Goal: Task Accomplishment & Management: Use online tool/utility

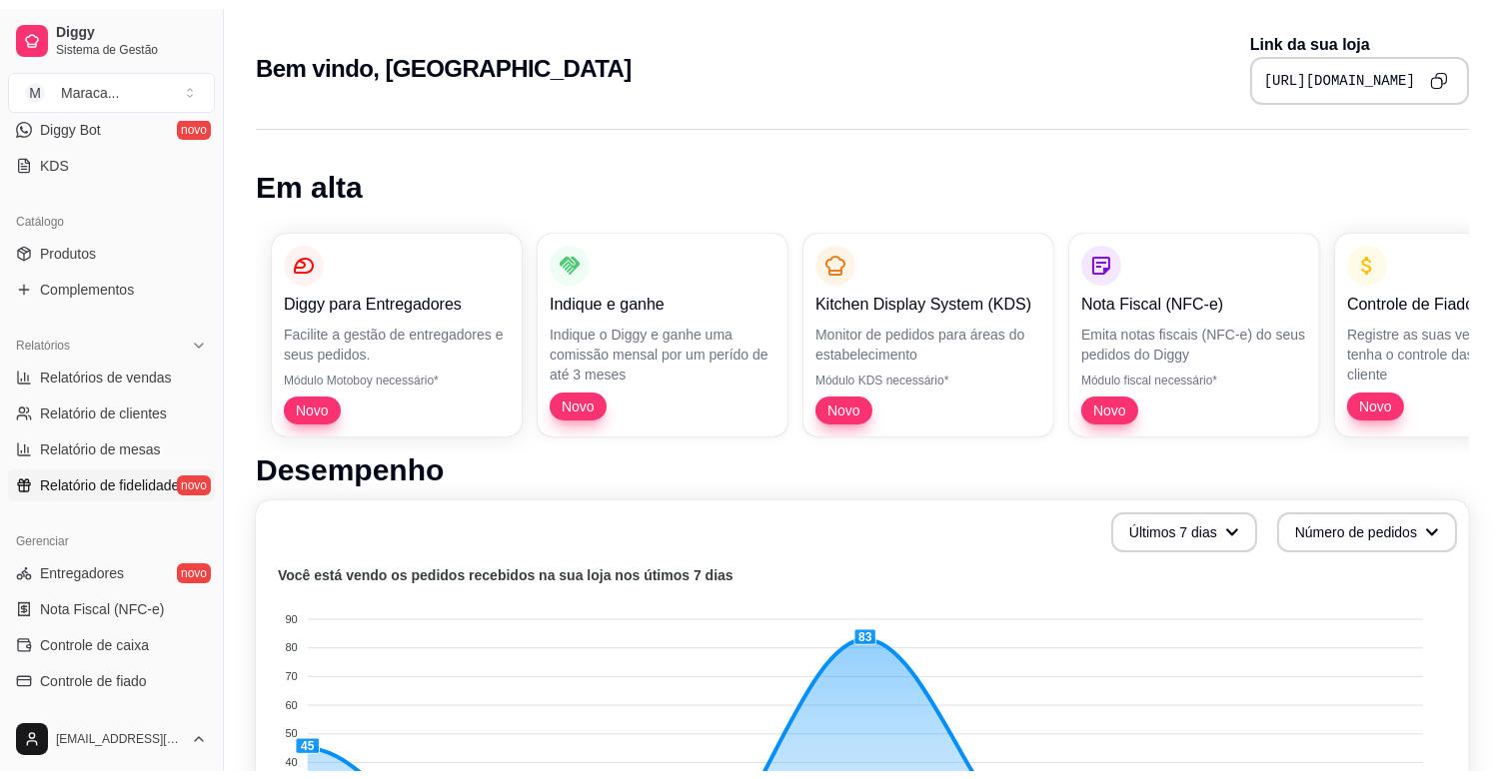
scroll to position [457, 0]
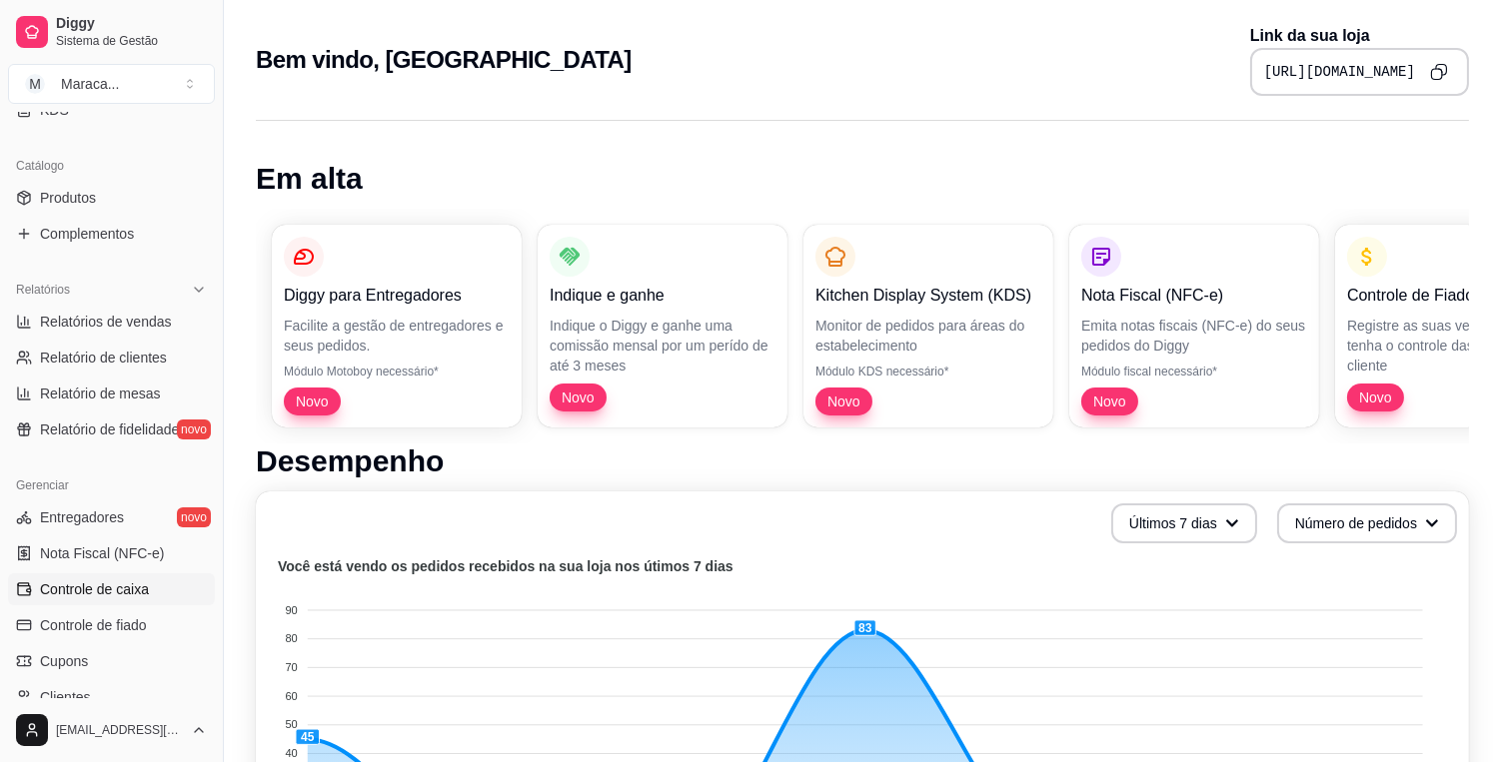
click at [105, 580] on span "Controle de caixa" at bounding box center [94, 590] width 109 height 20
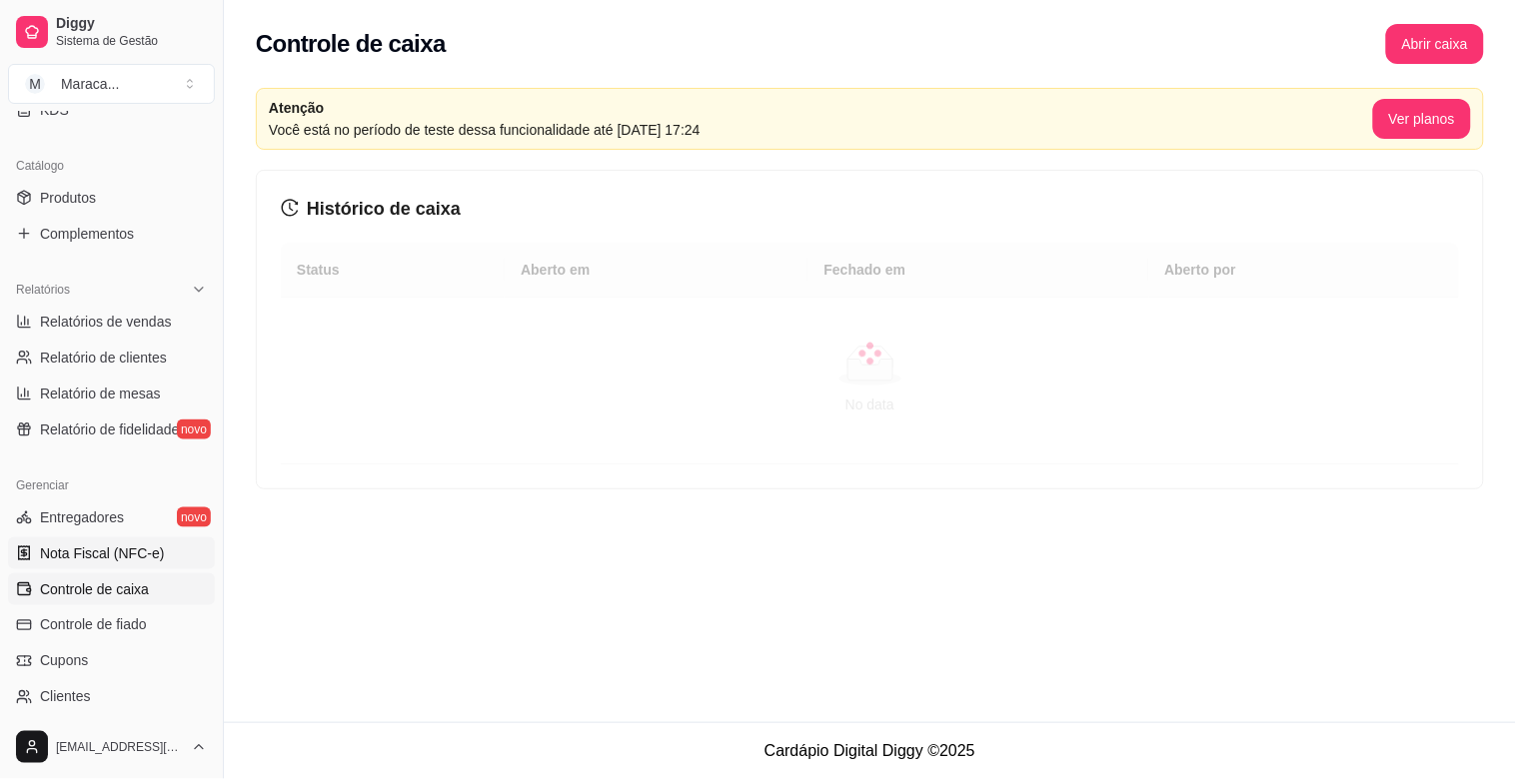
click at [167, 550] on link "Nota Fiscal (NFC-e)" at bounding box center [111, 554] width 207 height 32
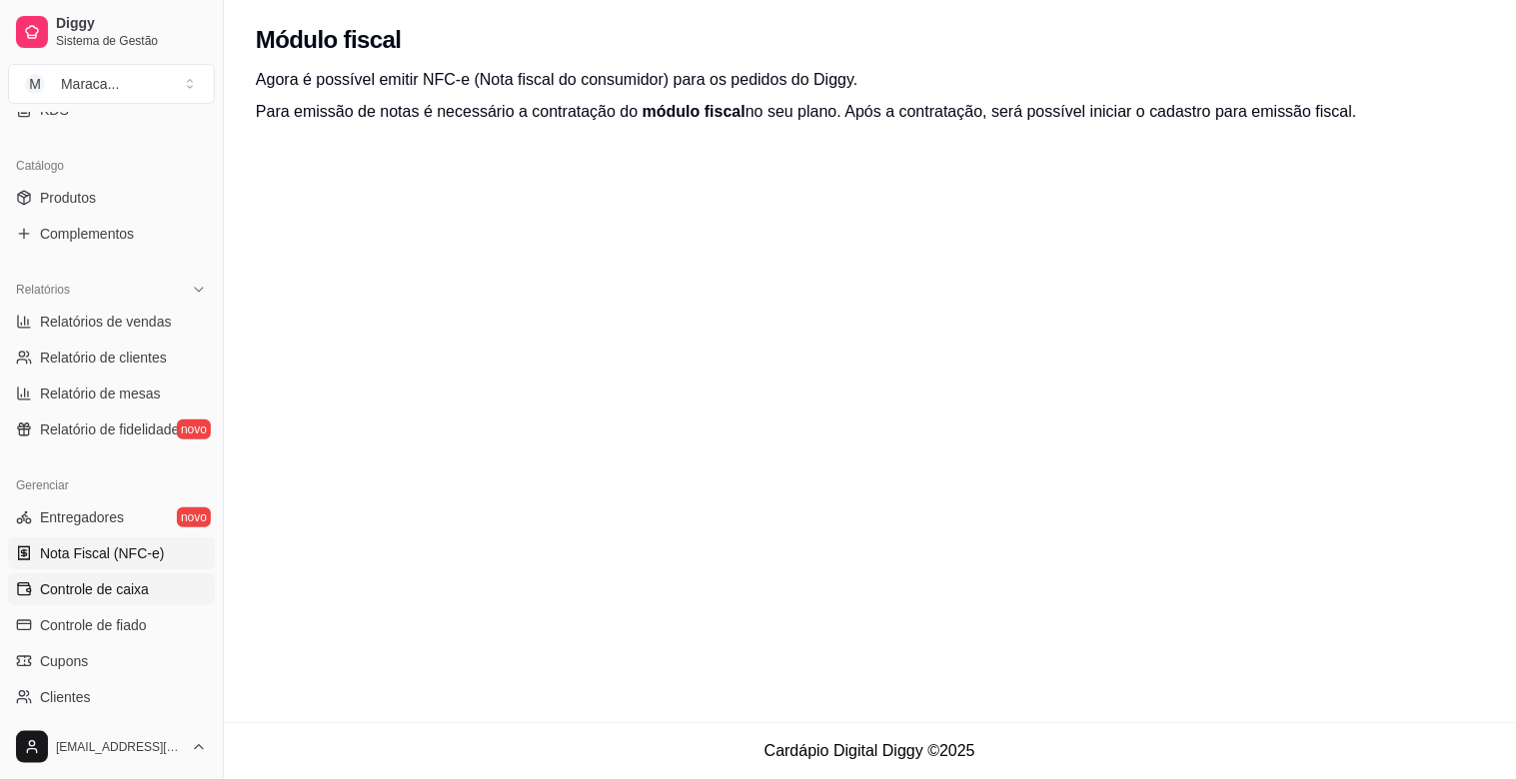
click at [67, 592] on span "Controle de caixa" at bounding box center [94, 590] width 109 height 20
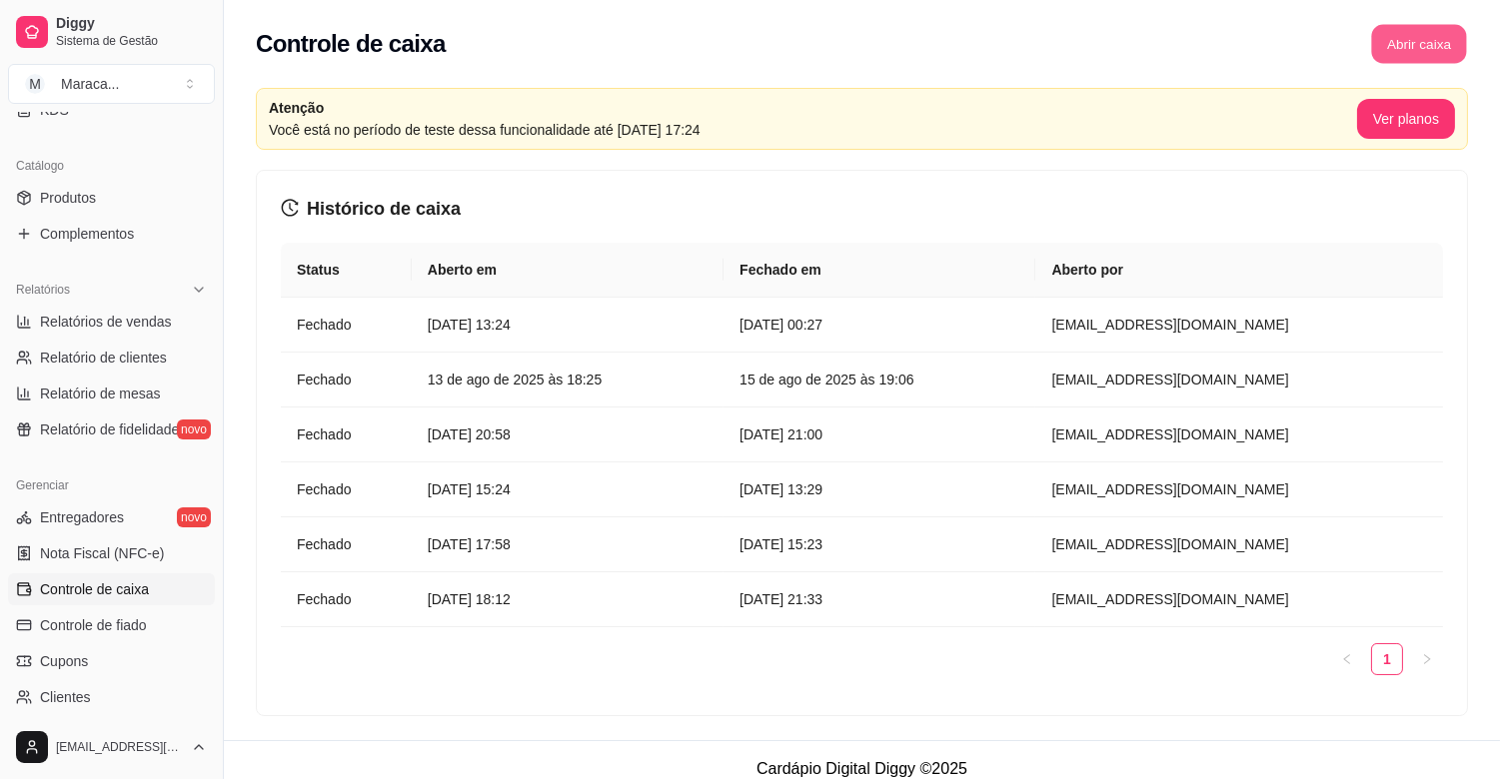
click at [1392, 43] on button "Abrir caixa" at bounding box center [1418, 44] width 95 height 39
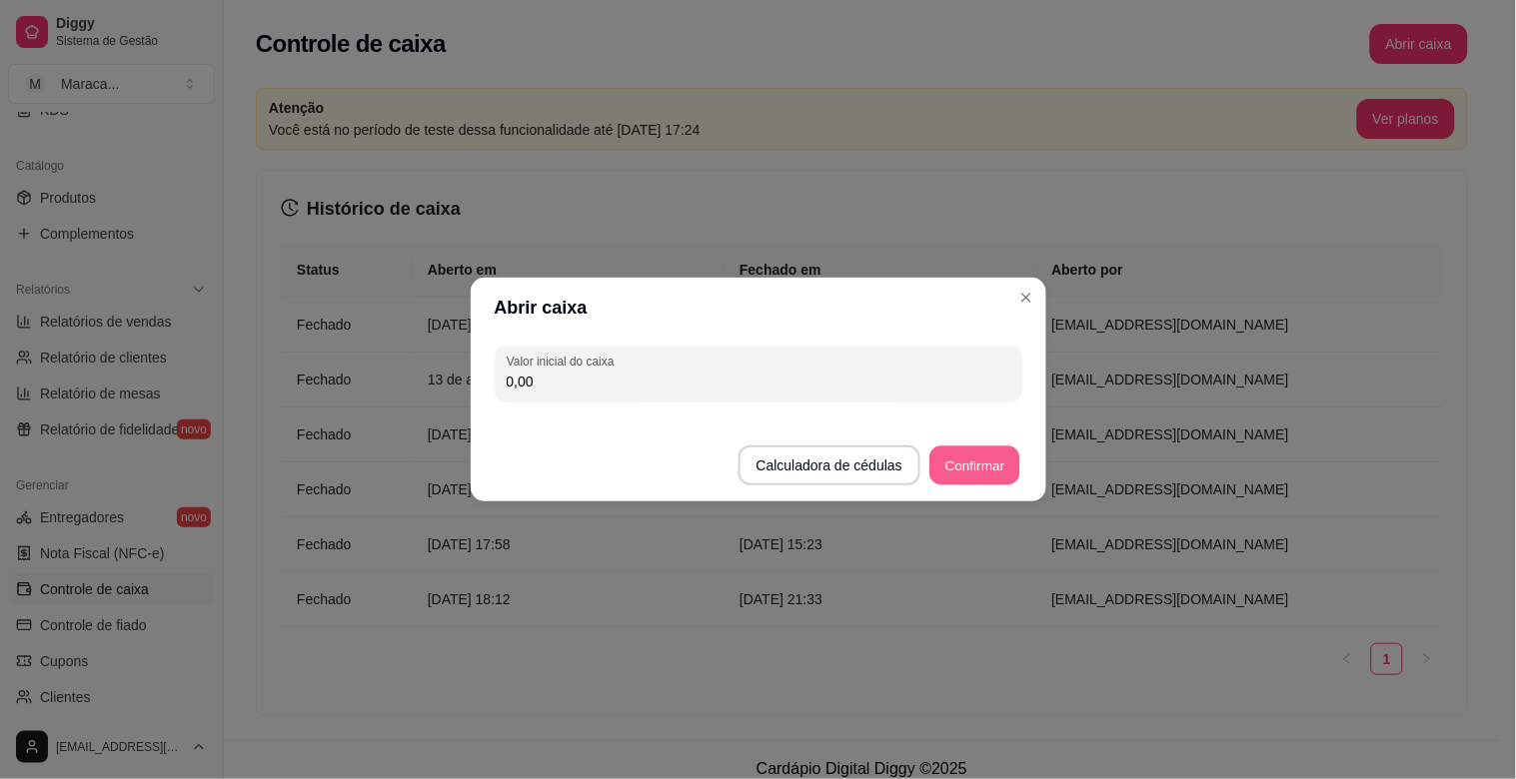
click at [962, 460] on button "Confirmar" at bounding box center [974, 466] width 91 height 39
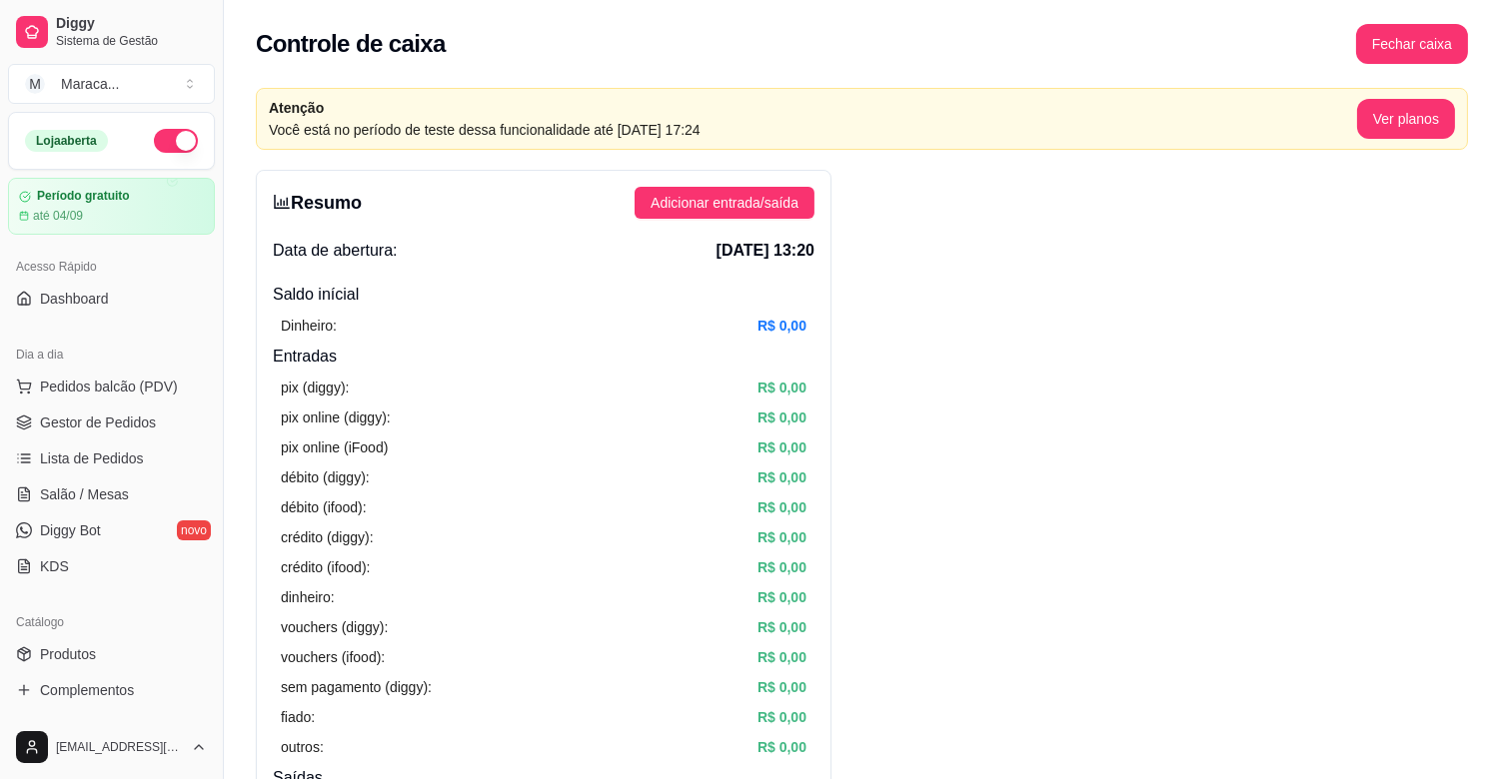
click at [71, 387] on span "Pedidos balcão (PDV)" at bounding box center [109, 387] width 138 height 20
